Goal: Information Seeking & Learning: Learn about a topic

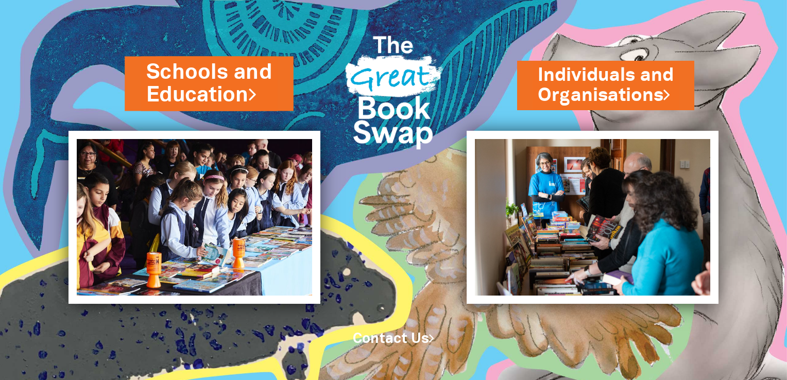
click at [215, 94] on link "Schools and Education" at bounding box center [209, 84] width 126 height 52
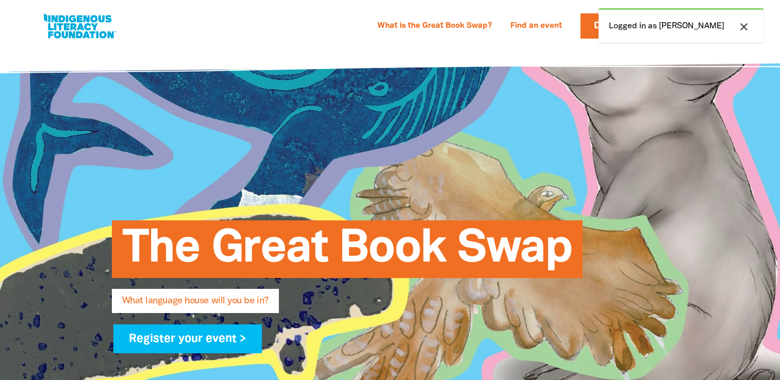
select select "primary-school"
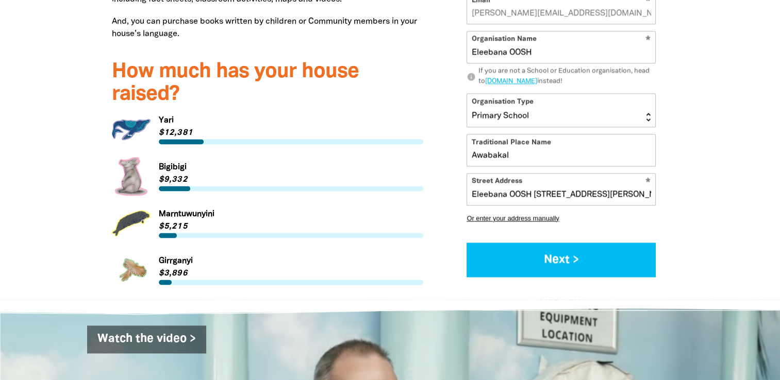
scroll to position [1379, 0]
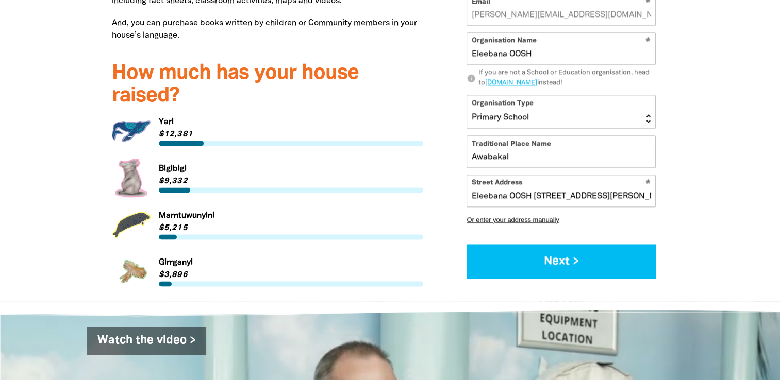
click at [124, 159] on link "Link to [GEOGRAPHIC_DATA]" at bounding box center [268, 178] width 312 height 39
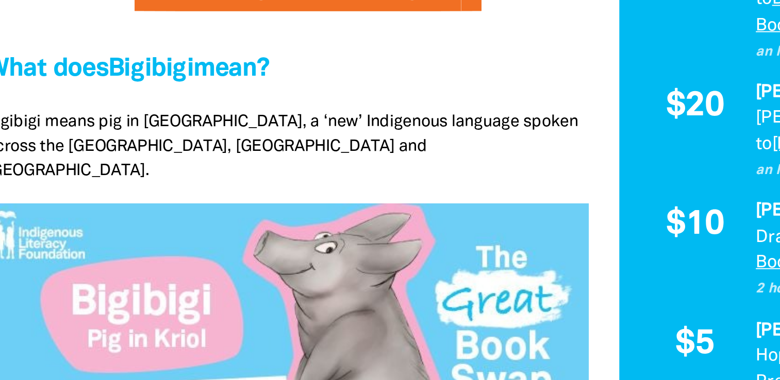
scroll to position [282, 0]
